Goal: Task Accomplishment & Management: Use online tool/utility

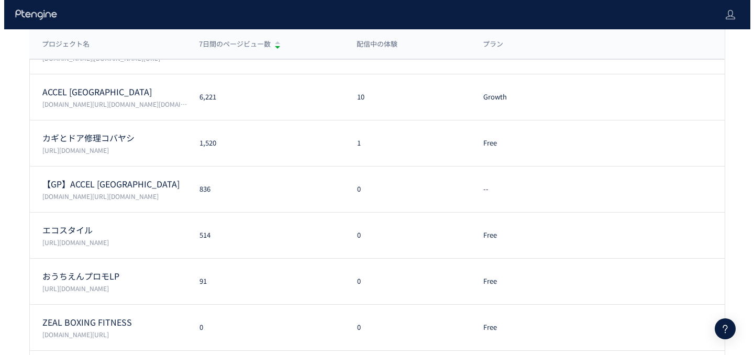
scroll to position [186, 0]
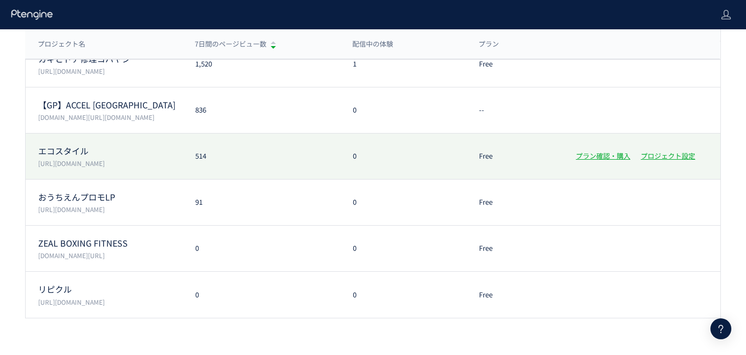
click at [241, 159] on div "514" at bounding box center [262, 156] width 158 height 10
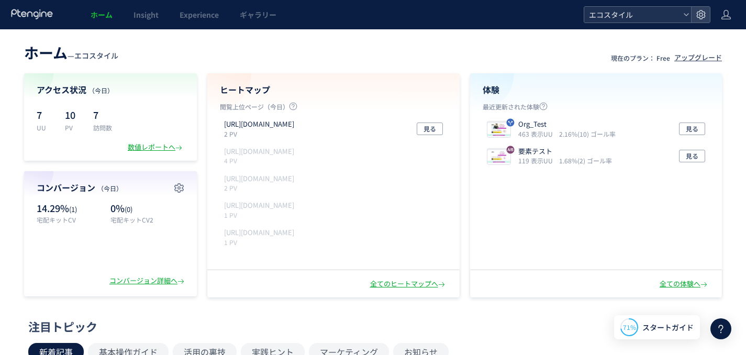
click at [607, 15] on span "エコスタイル" at bounding box center [632, 15] width 93 height 16
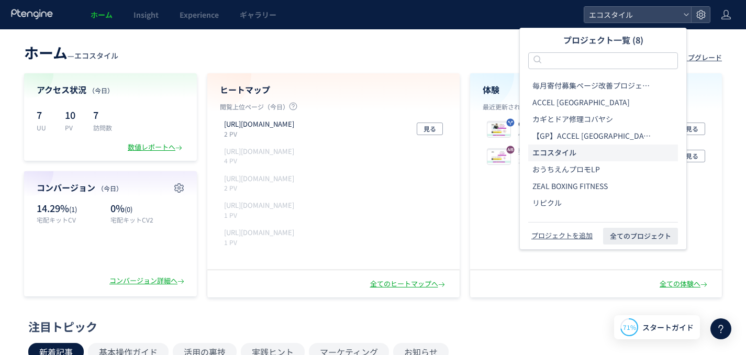
click at [544, 148] on span "エコスタイル" at bounding box center [554, 153] width 44 height 10
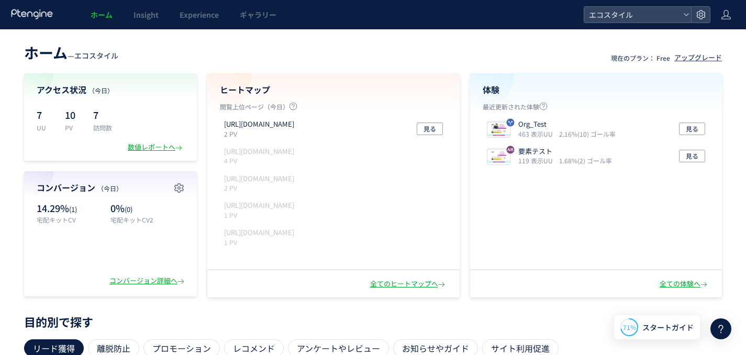
click at [361, 44] on header "ホーム — エコスタイル 現在のプラン： Free アップグレード" at bounding box center [373, 51] width 698 height 23
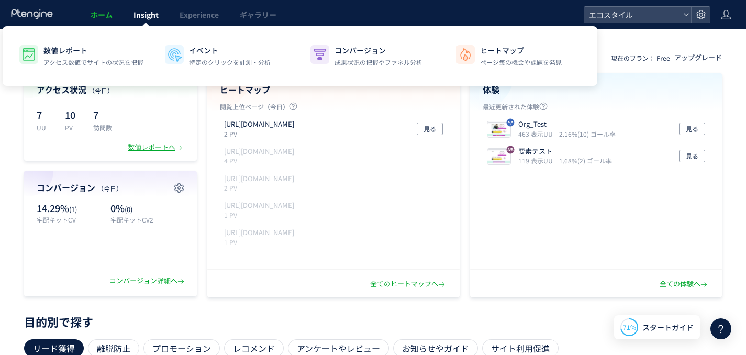
click at [134, 16] on span "Insight" at bounding box center [145, 14] width 25 height 10
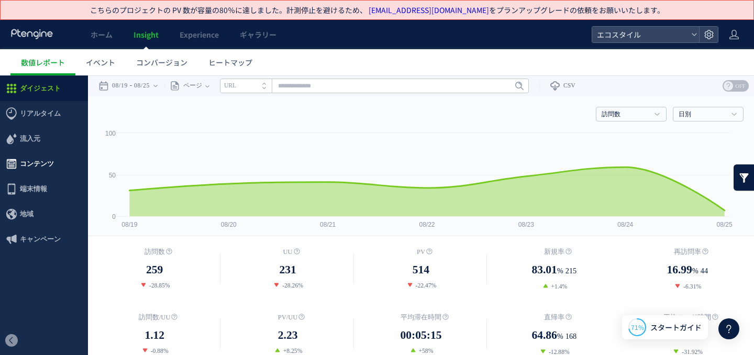
click at [31, 166] on span "コンテンツ" at bounding box center [37, 163] width 34 height 25
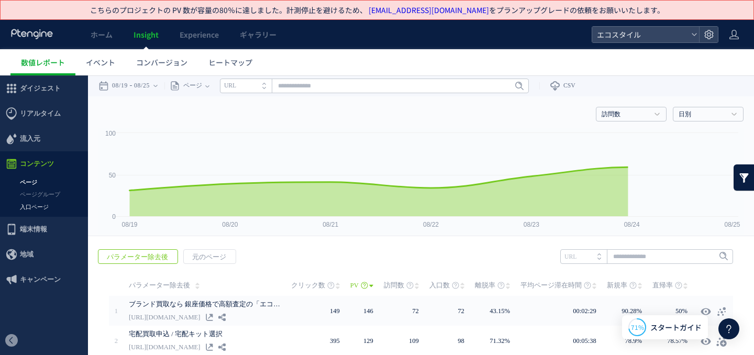
click at [39, 207] on link "入口ページ" at bounding box center [44, 207] width 88 height 12
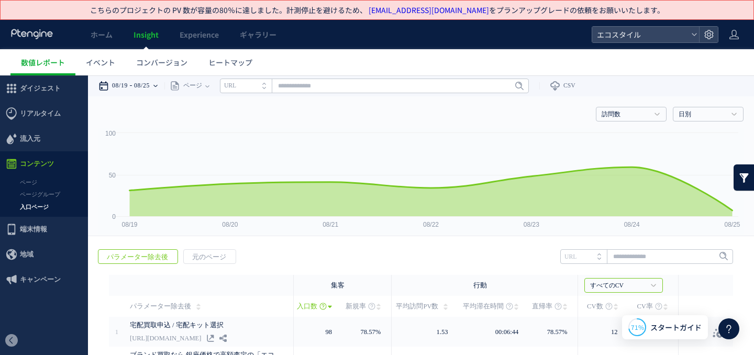
click at [136, 85] on time "08/25" at bounding box center [142, 85] width 16 height 21
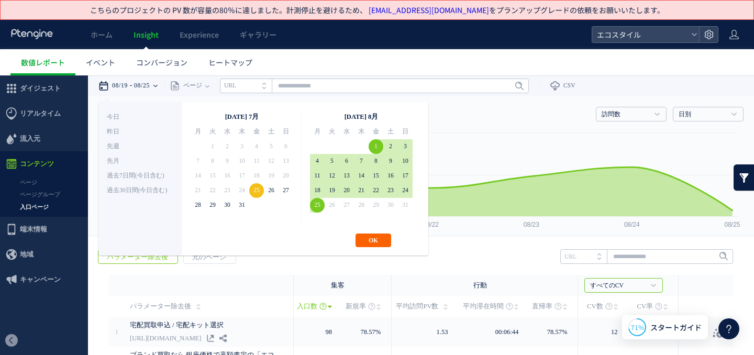
click at [376, 241] on button "OK" at bounding box center [373, 240] width 36 height 14
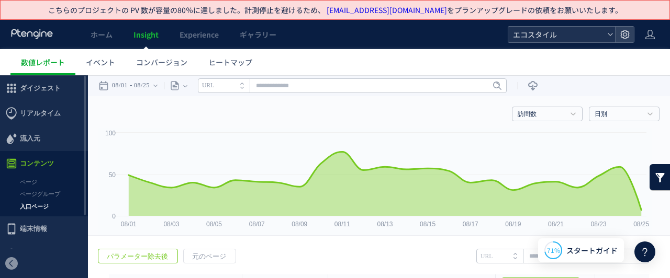
click at [528, 36] on span "エコスタイル" at bounding box center [556, 35] width 93 height 16
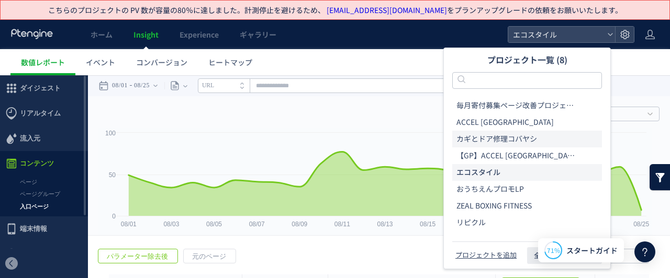
click at [502, 164] on li "カギとドア修理コバヤシ" at bounding box center [527, 172] width 150 height 17
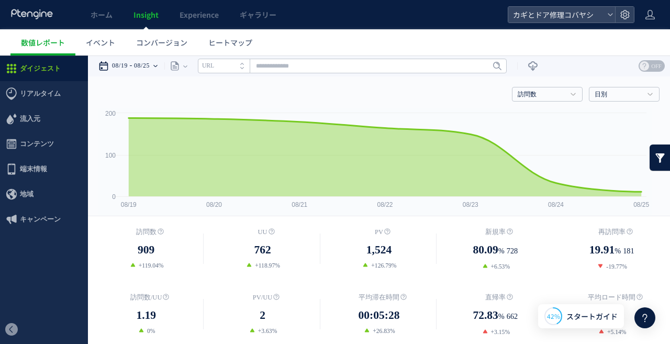
click at [144, 66] on time "08/25" at bounding box center [142, 65] width 16 height 21
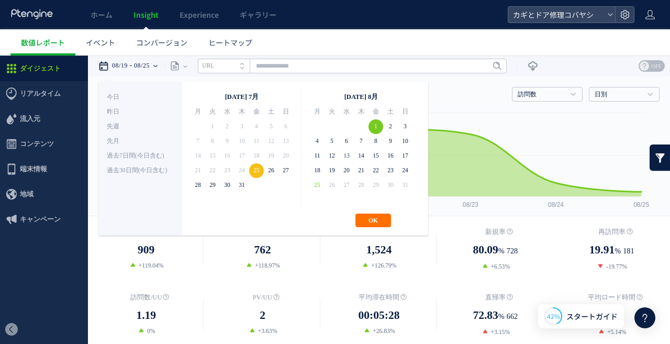
drag, startPoint x: 376, startPoint y: 122, endPoint x: 350, endPoint y: 152, distance: 40.1
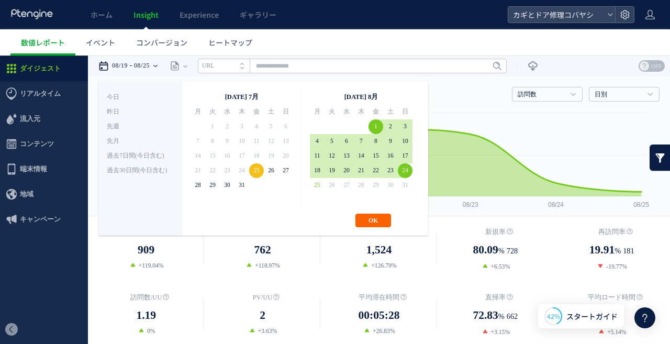
click at [384, 218] on button "OK" at bounding box center [373, 221] width 36 height 14
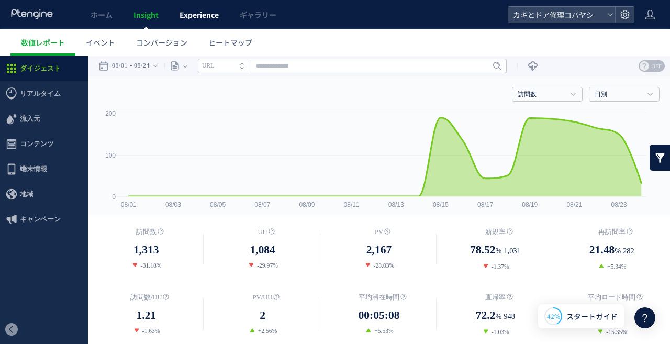
click at [183, 7] on link "Experience" at bounding box center [199, 14] width 60 height 29
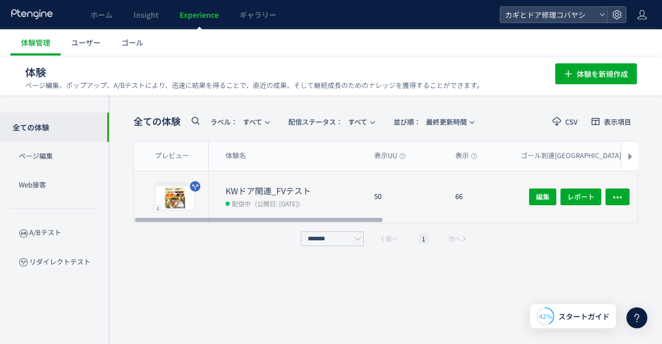
click at [430, 194] on div "50" at bounding box center [406, 196] width 81 height 51
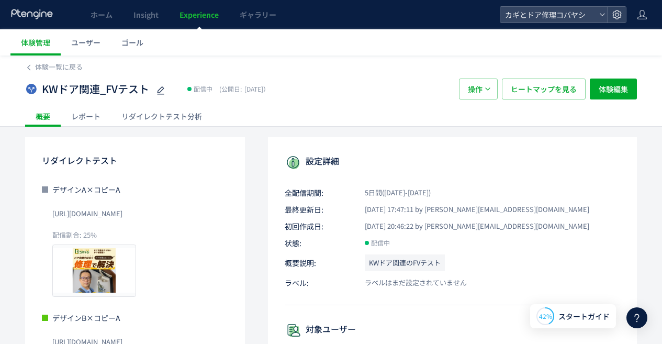
click at [184, 119] on div "リダイレクトテスト分析" at bounding box center [162, 116] width 102 height 21
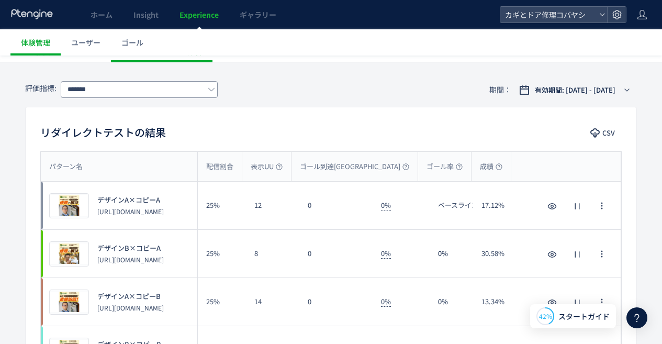
scroll to position [64, 0]
click at [145, 87] on input "*******" at bounding box center [139, 89] width 157 height 17
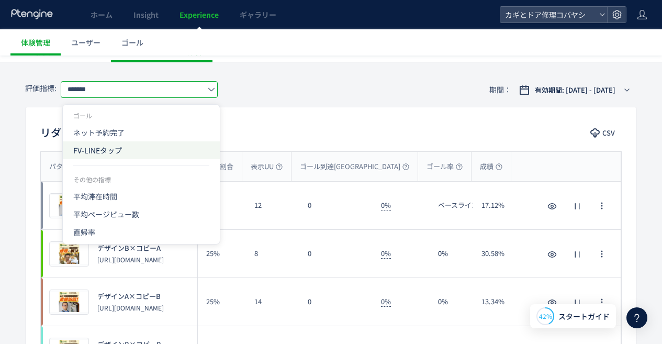
click at [120, 147] on span "FV-LINEタップ" at bounding box center [141, 150] width 136 height 18
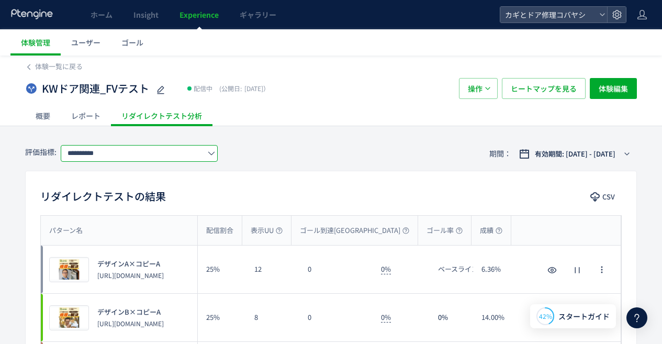
scroll to position [0, 0]
click at [152, 153] on input "**********" at bounding box center [139, 153] width 157 height 17
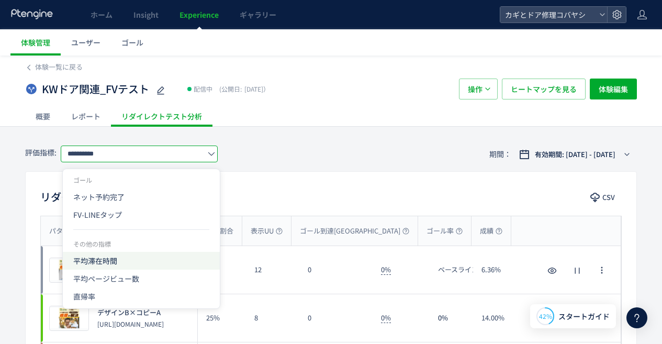
click at [132, 257] on span "平均滞在時間" at bounding box center [141, 261] width 136 height 18
type input "******"
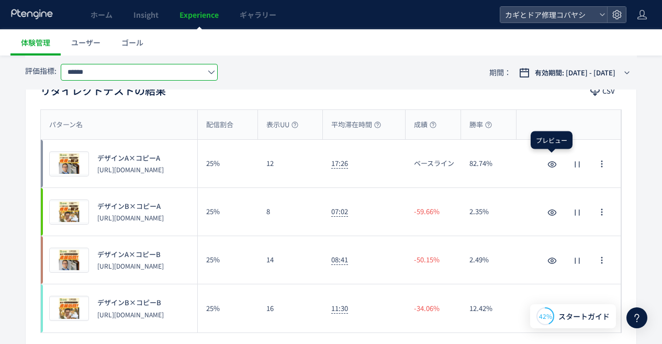
scroll to position [105, 0]
